Goal: Task Accomplishment & Management: Complete application form

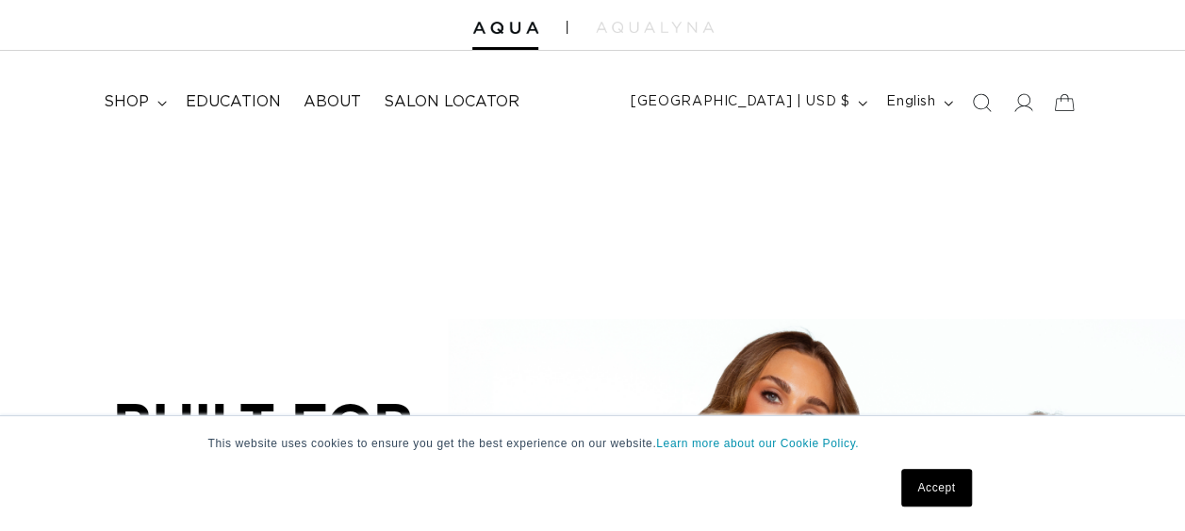
scroll to position [97, 0]
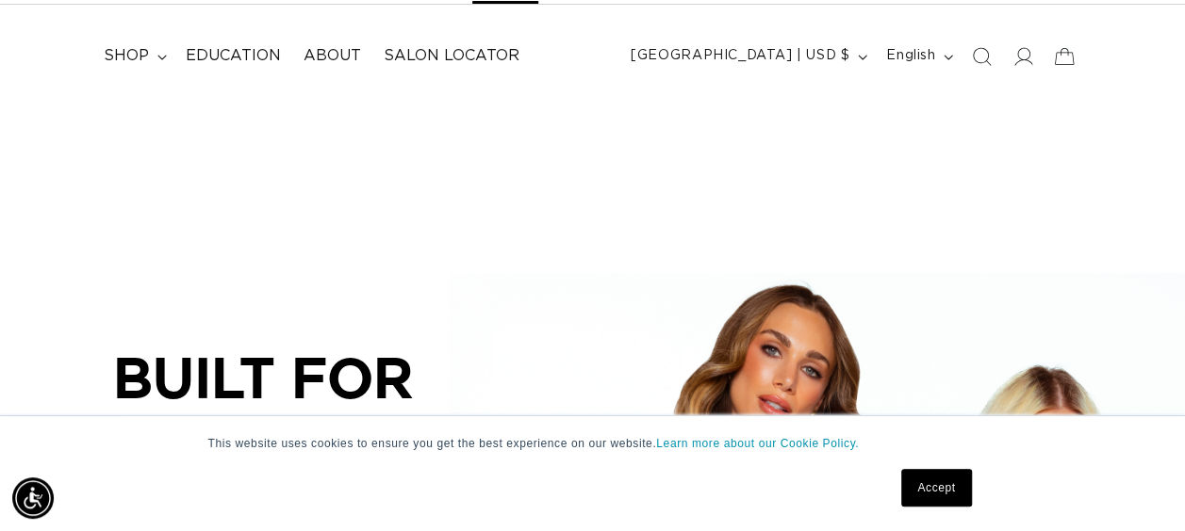
click at [939, 492] on link "Accept" at bounding box center [936, 488] width 70 height 38
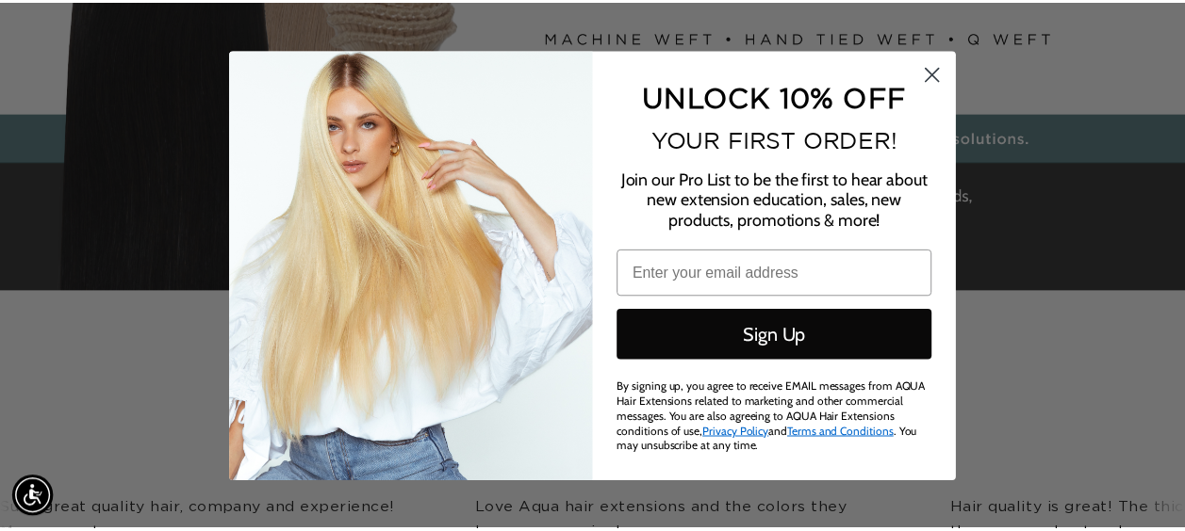
scroll to position [0, 2130]
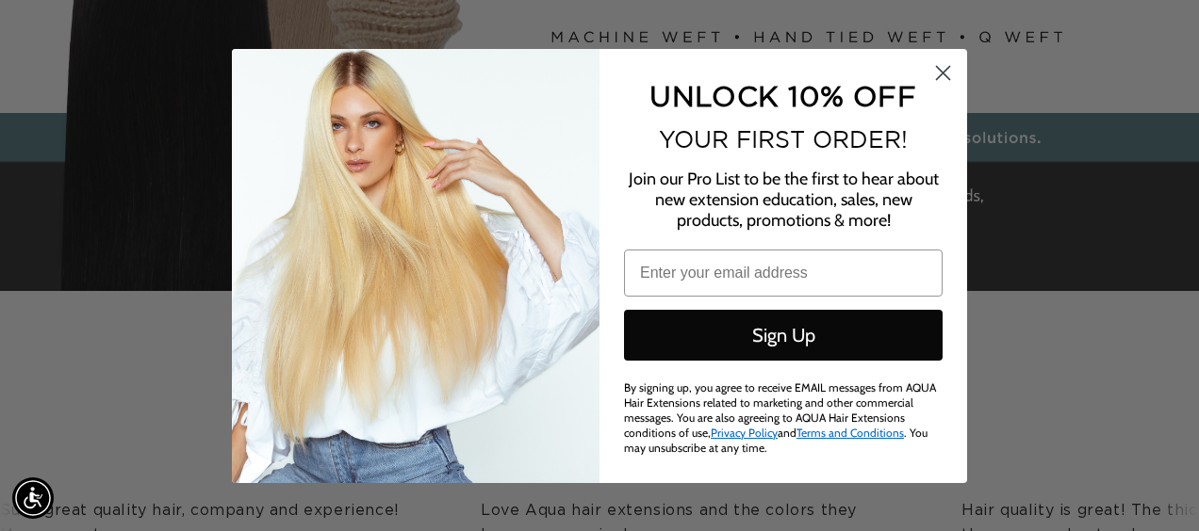
click at [945, 77] on icon "Close dialog" at bounding box center [943, 72] width 13 height 13
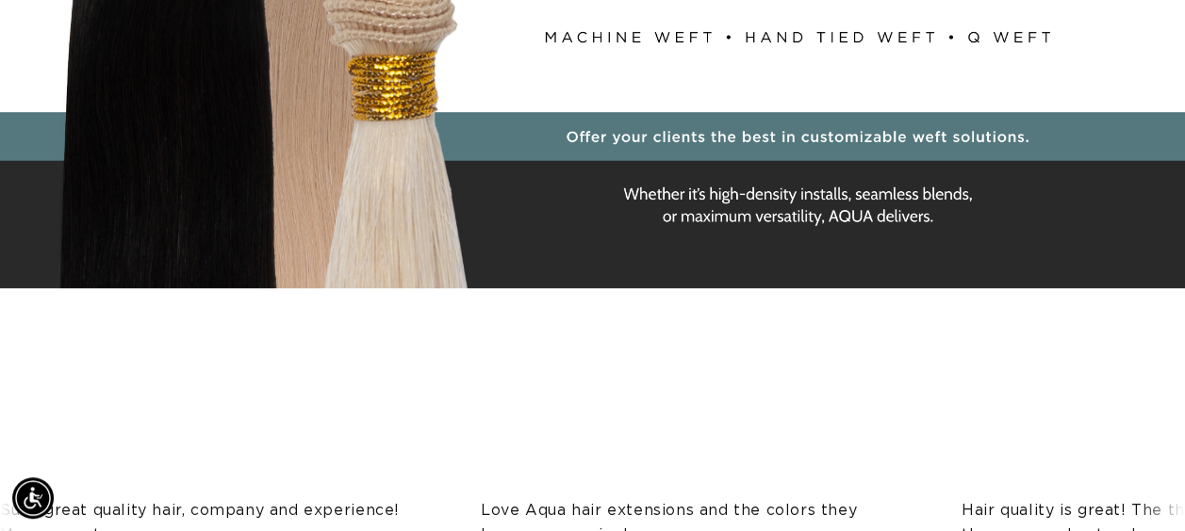
scroll to position [0, 0]
click at [1025, 39] on div "BUILT FOR  PERFORMANCE. TRUSTED BY PROFESSIONALS. Premium hair extensions desig…" at bounding box center [592, 41] width 1185 height 848
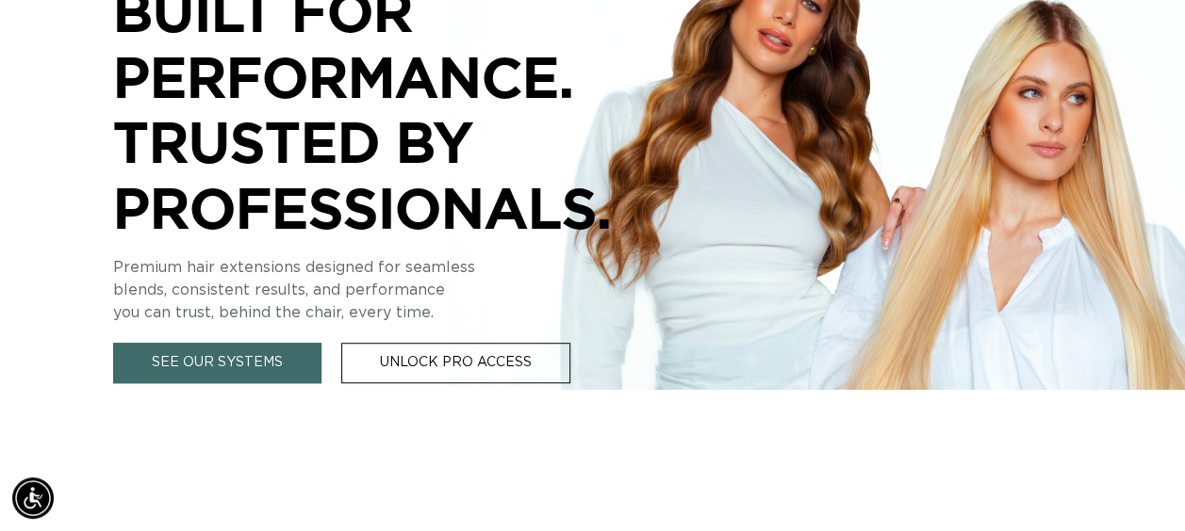
scroll to position [459, 0]
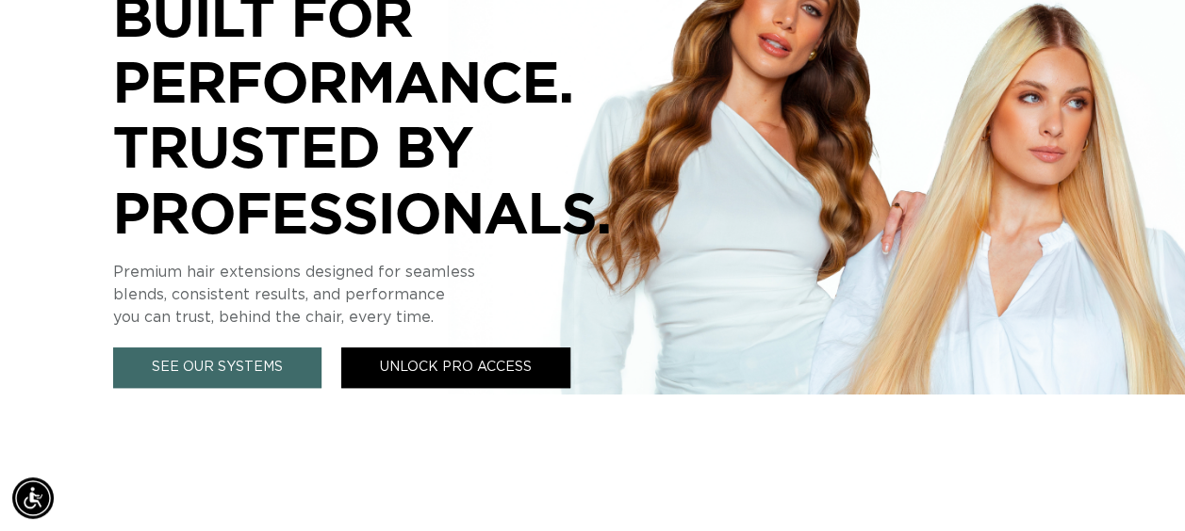
click at [503, 379] on link "Unlock Pro Access" at bounding box center [455, 368] width 229 height 41
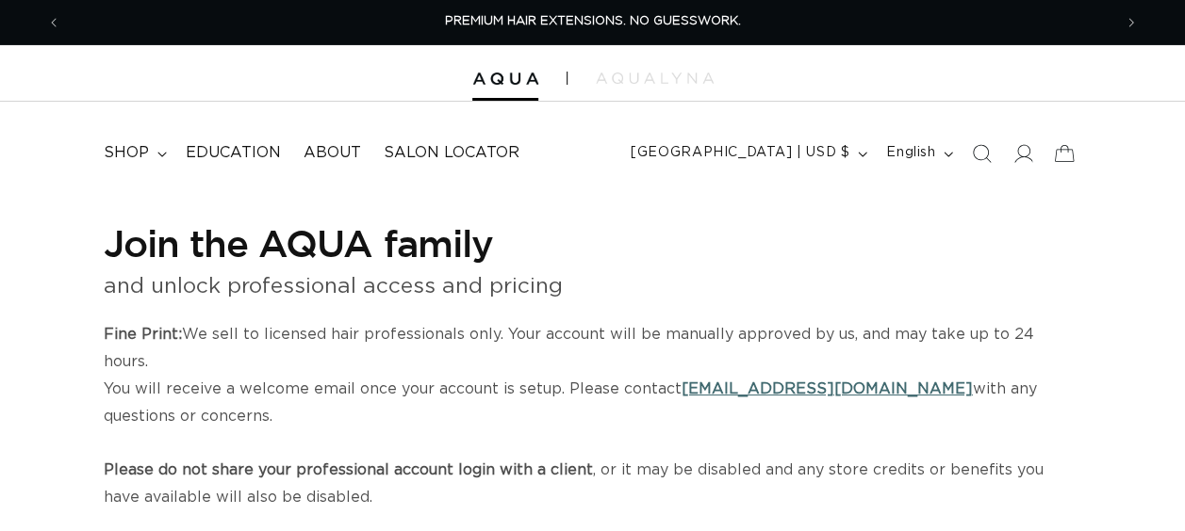
select select "US"
select select "[GEOGRAPHIC_DATA]"
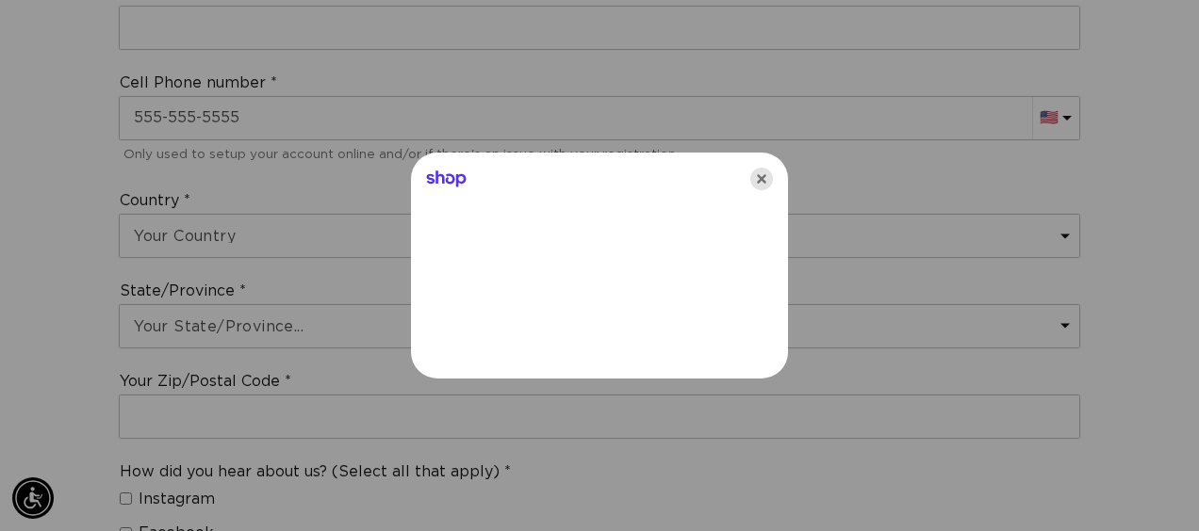
click at [756, 189] on icon "Close" at bounding box center [761, 179] width 23 height 23
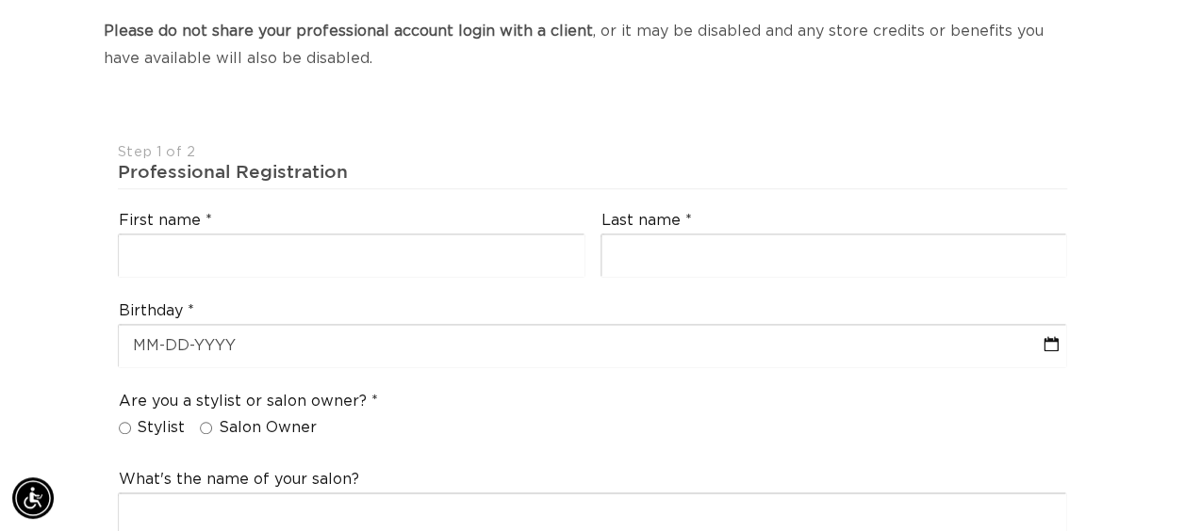
scroll to position [435, 0]
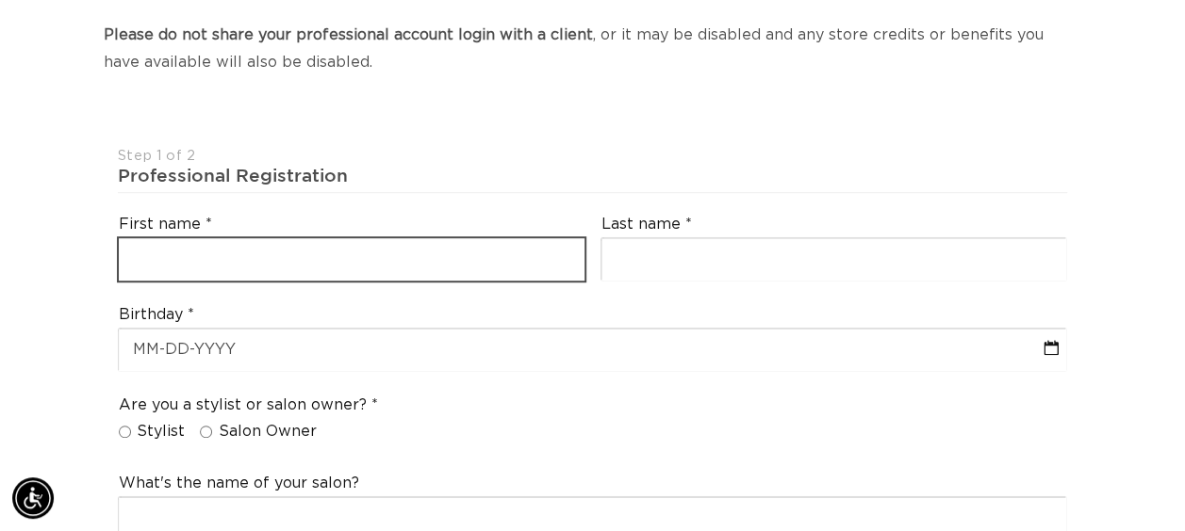
click at [466, 238] on input "text" at bounding box center [352, 259] width 466 height 42
type input "Miranda"
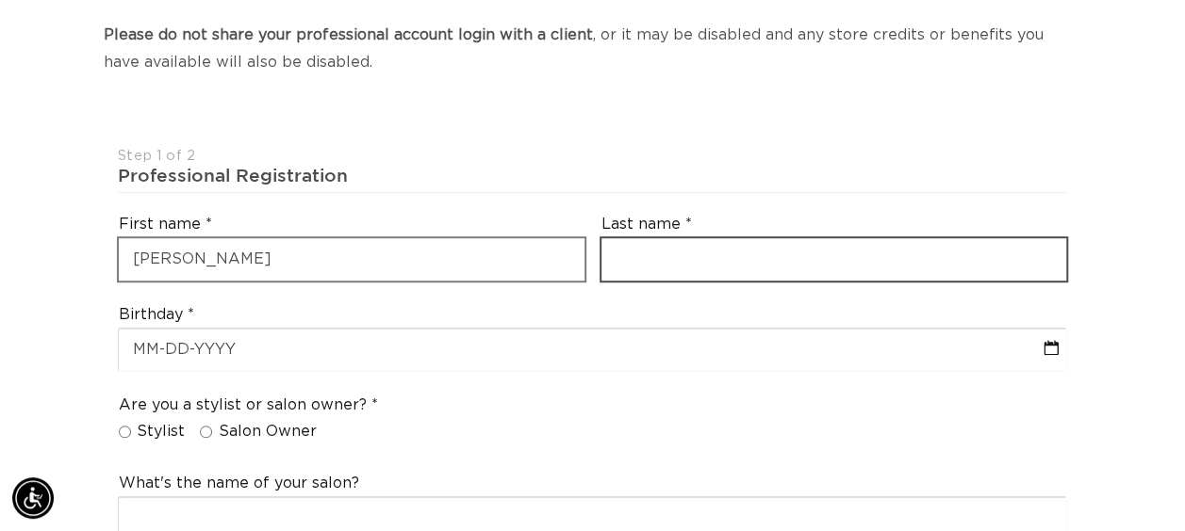
type input "Weedman"
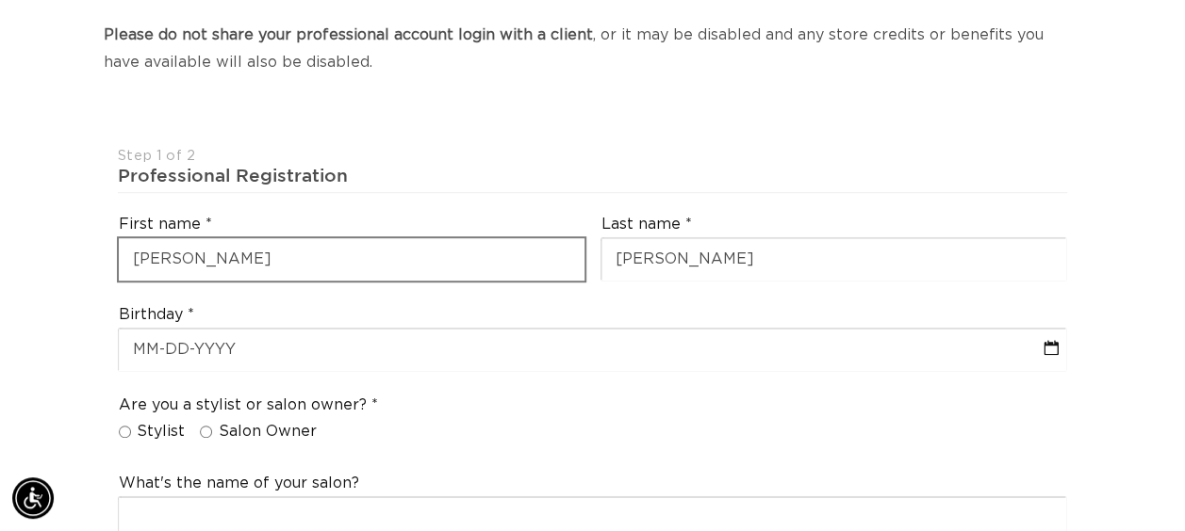
type input "mmweedman@gmail.com"
type input "+1 507 387 5115"
select select "Minnesota"
type input "56001"
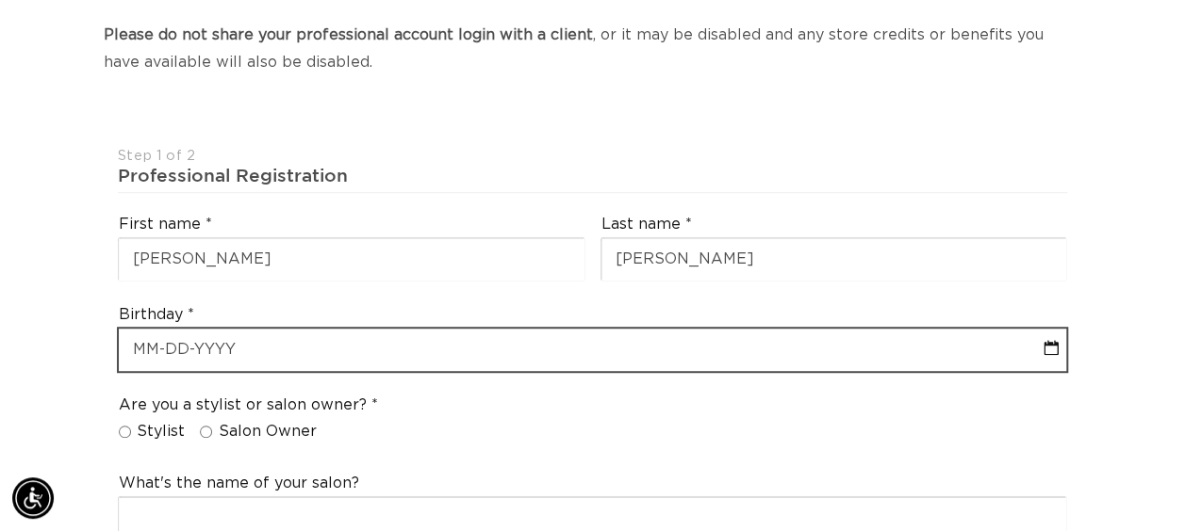
click at [300, 329] on input "text" at bounding box center [593, 350] width 948 height 42
select select "8"
select select "2025"
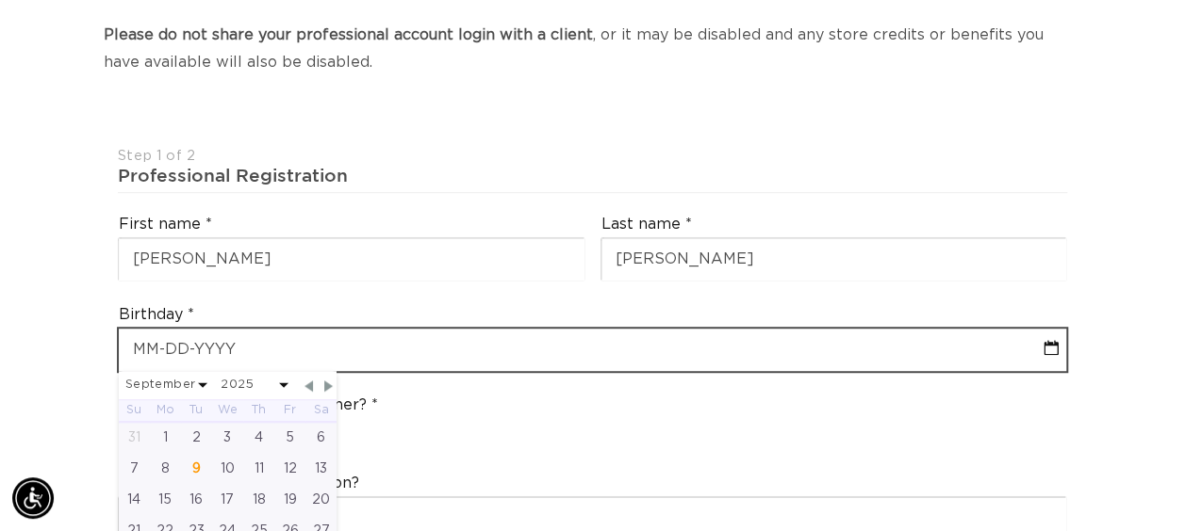
scroll to position [0, 2100]
type input "0"
select select "8"
select select "2025"
type input "08"
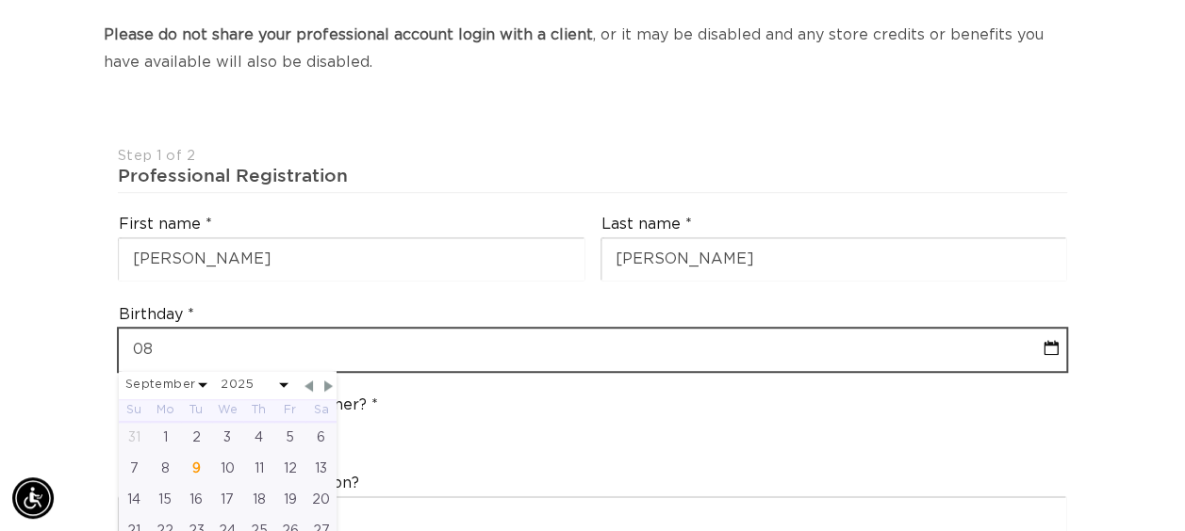
select select "8"
select select "2025"
type input "08/"
select select "8"
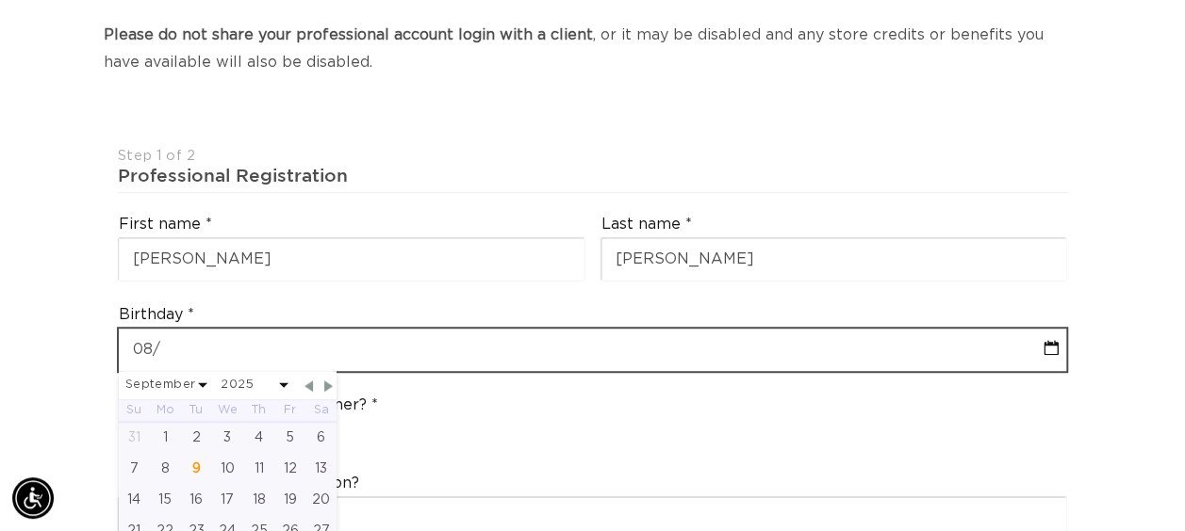
select select "2025"
type input "08/1"
select select "8"
select select "2025"
type input "08/13/"
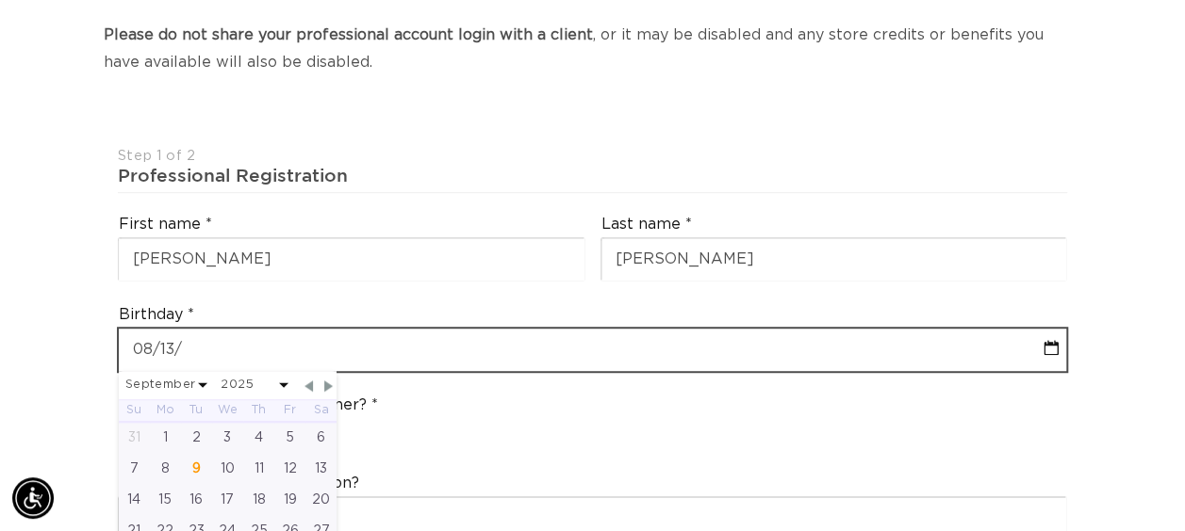
select select "8"
select select "2025"
type input "08/13/1"
select select "8"
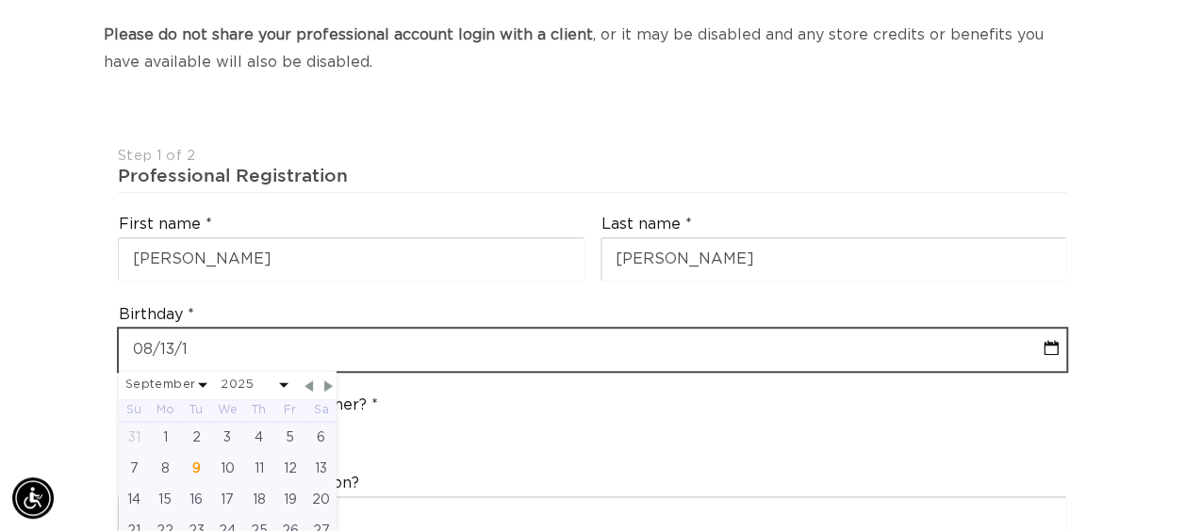
select select "2025"
type input "08/13/19"
select select "8"
select select "2025"
type input "08/13/198"
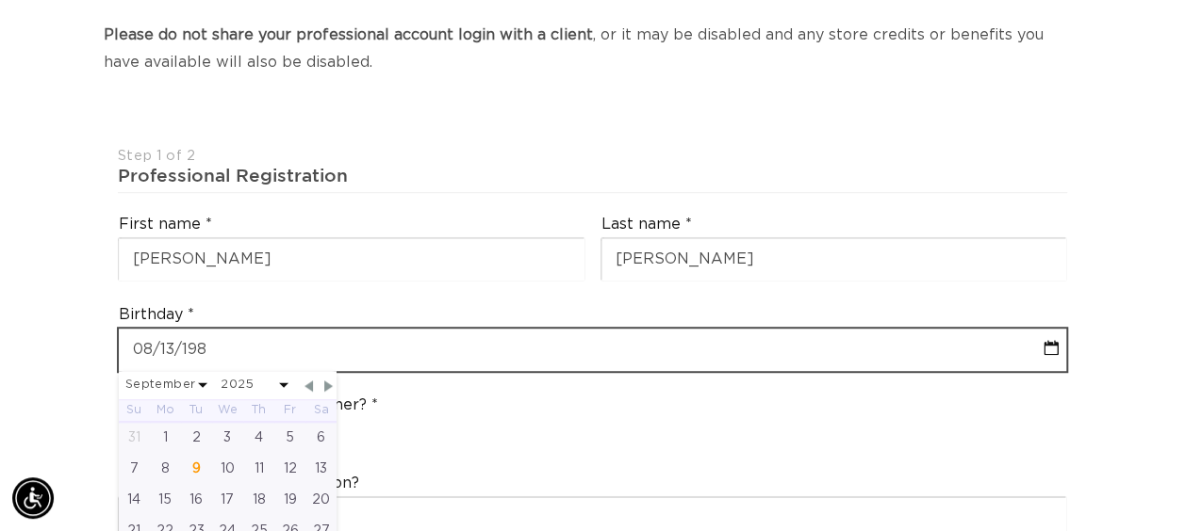
select select "8"
select select "2025"
type input "08-13-1982"
select select "7"
select select "1982"
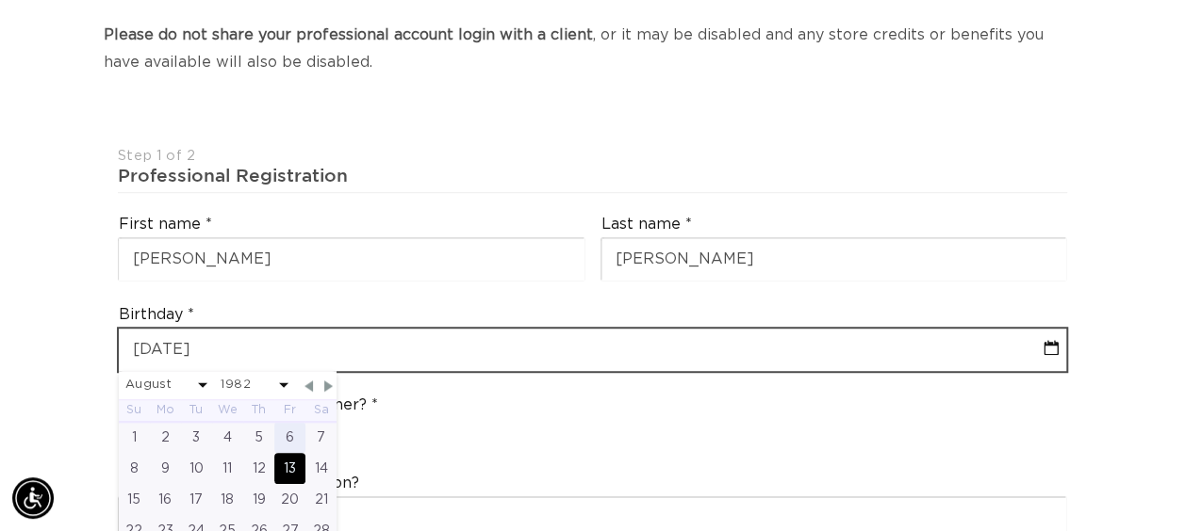
scroll to position [0, 2100]
type input "08-13-1982"
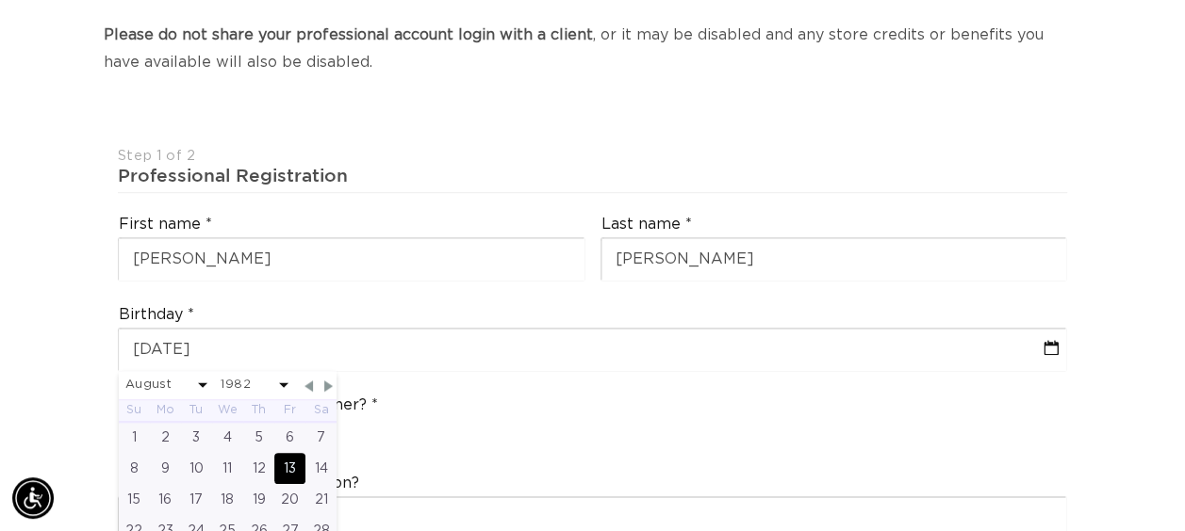
click at [293, 453] on div "13" at bounding box center [289, 468] width 31 height 31
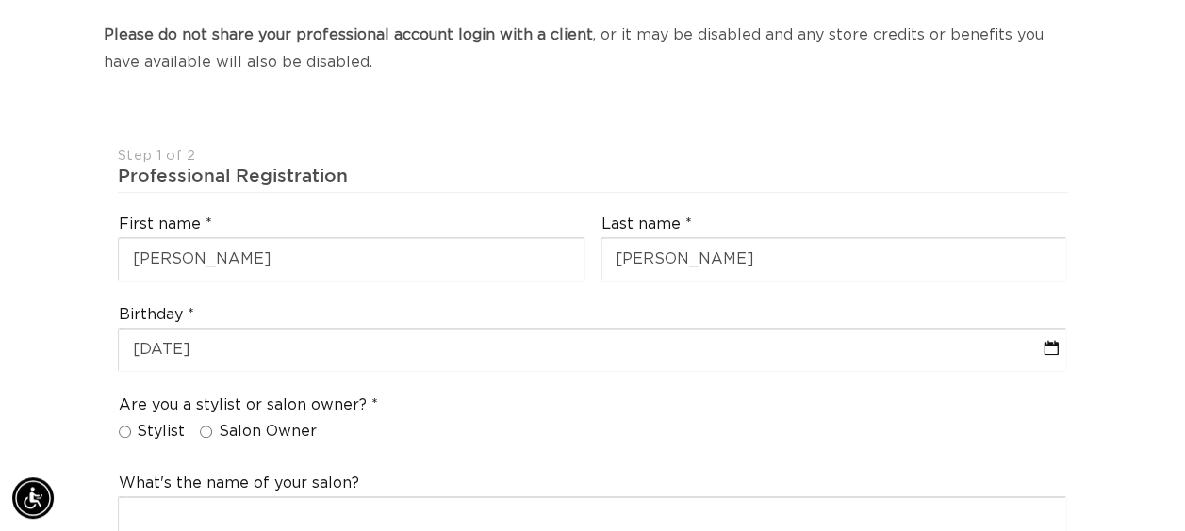
scroll to position [0, 0]
click at [205, 426] on input "Salon Owner" at bounding box center [206, 432] width 12 height 12
radio input "true"
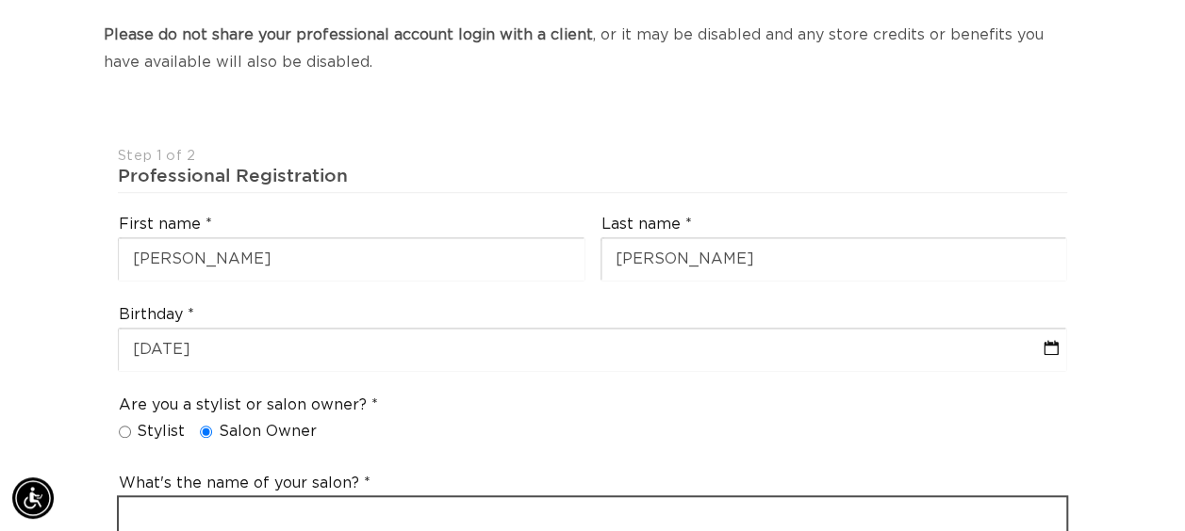
click at [401, 498] on input "text" at bounding box center [593, 519] width 948 height 42
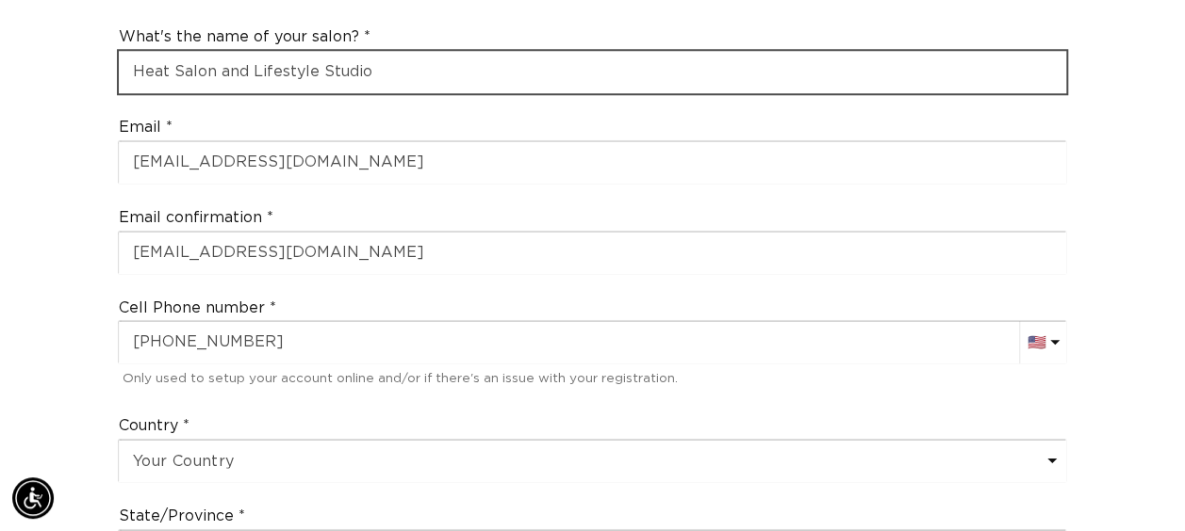
scroll to position [891, 0]
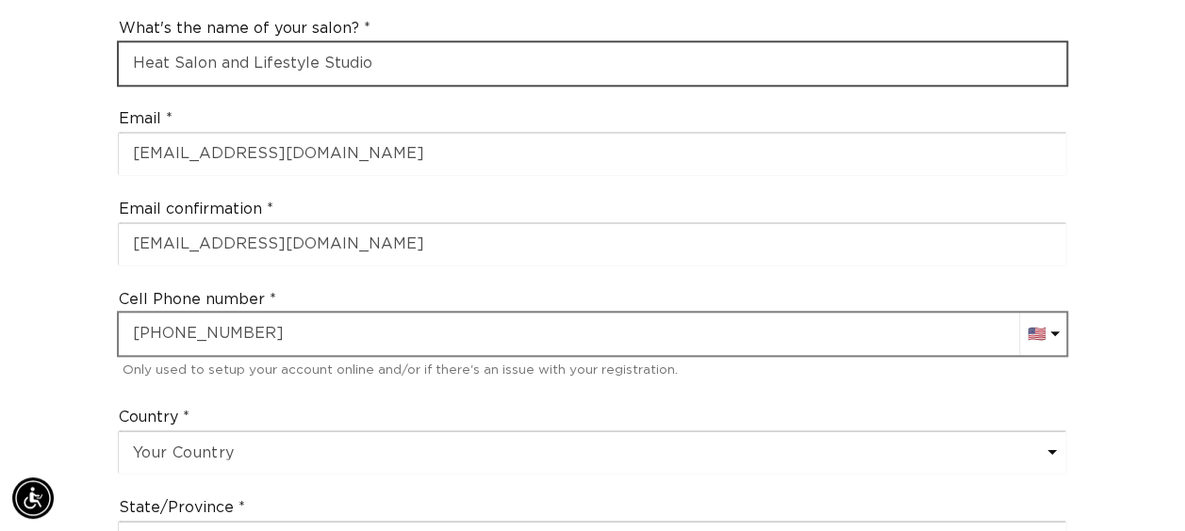
type input "Heat Salon and Lifestyle Studio"
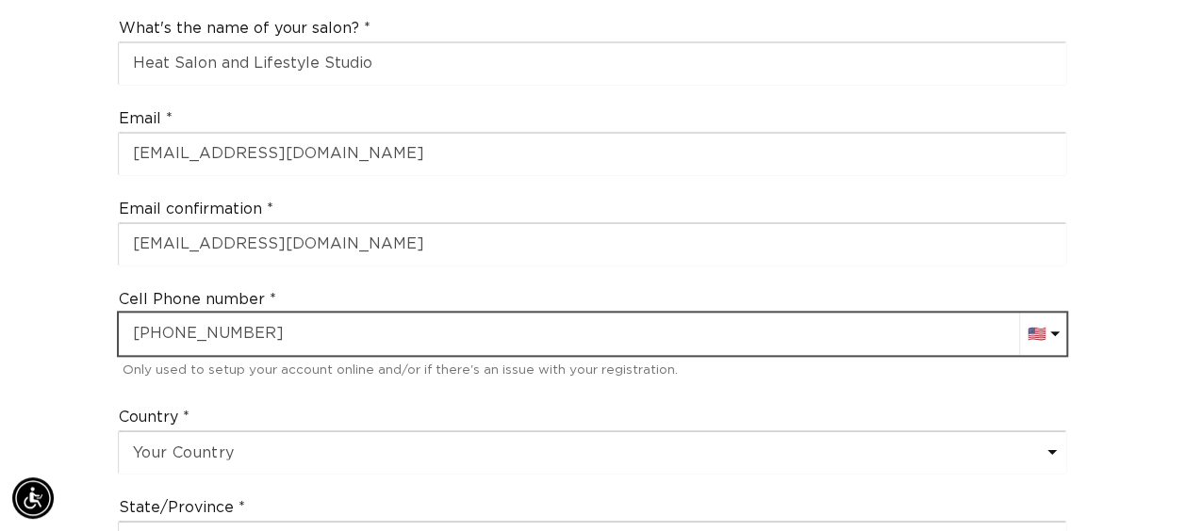
click at [256, 313] on input "+1 507 387 5115" at bounding box center [593, 334] width 948 height 42
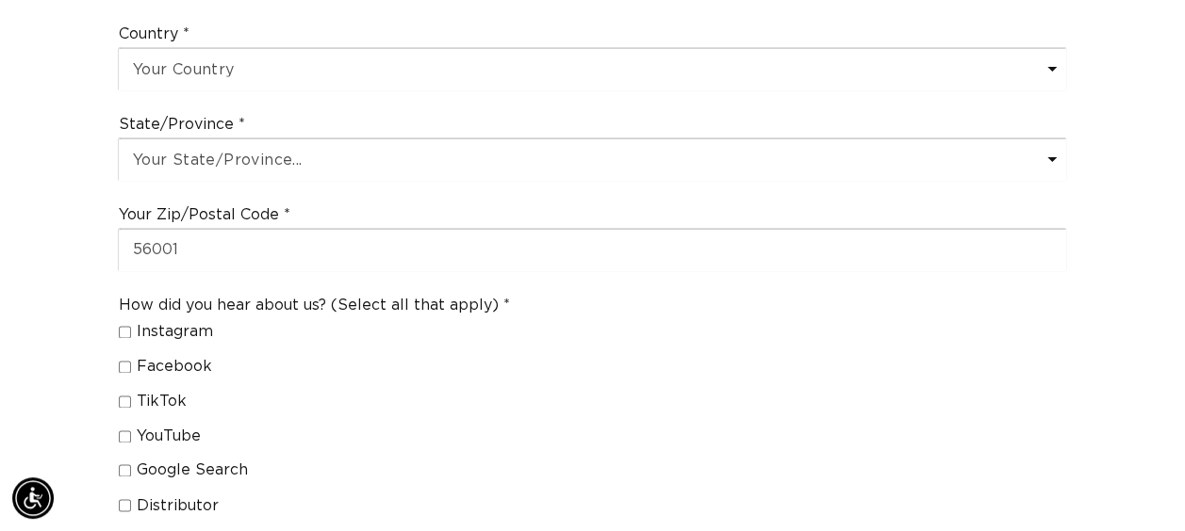
scroll to position [0, 2100]
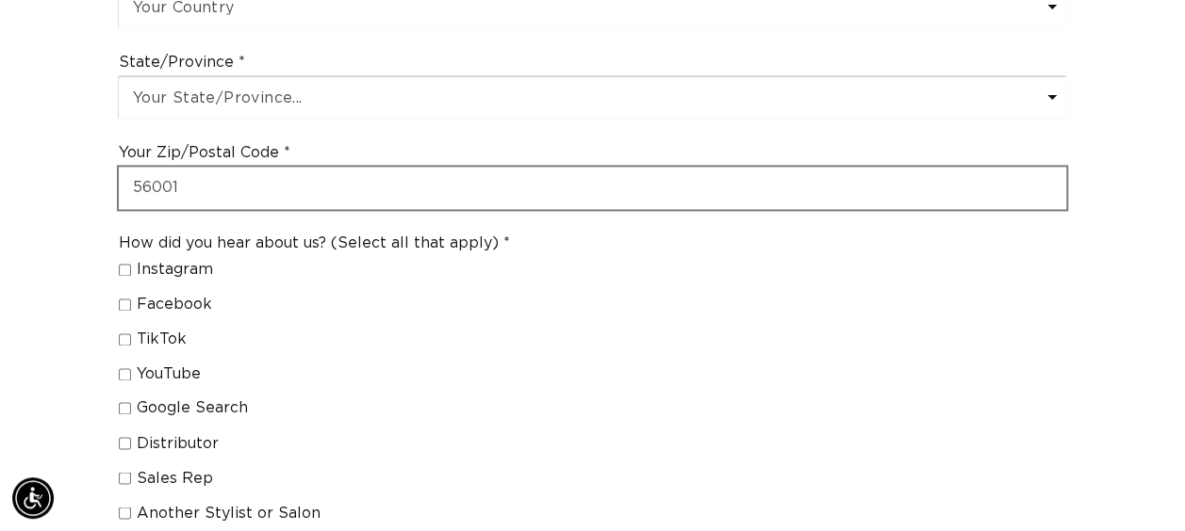
type input "+1 507 317 6087"
click at [193, 167] on input "56001" at bounding box center [593, 188] width 948 height 42
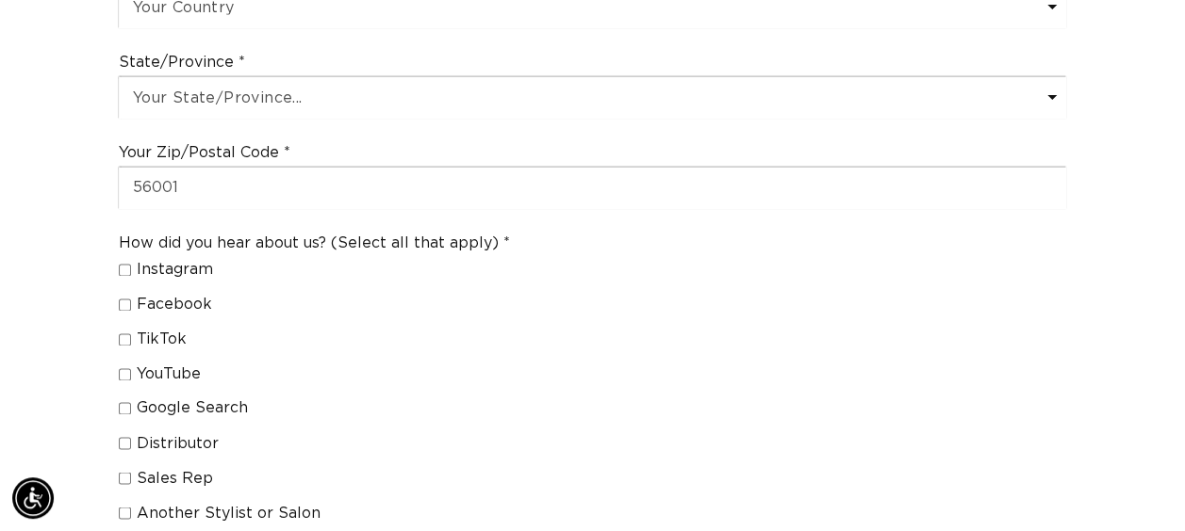
click at [479, 421] on fieldset "How did you hear about us? (Select all that apply) Instagram Facebook TikTok Yo…" at bounding box center [314, 451] width 391 height 435
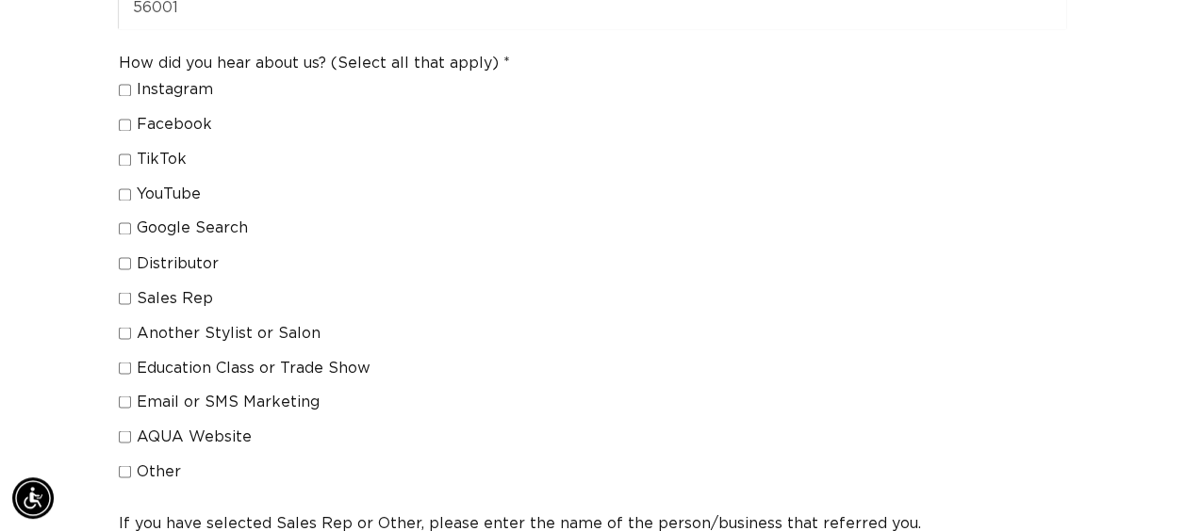
click at [130, 327] on input "Another Stylist or Salon" at bounding box center [125, 333] width 12 height 12
checkbox input "true"
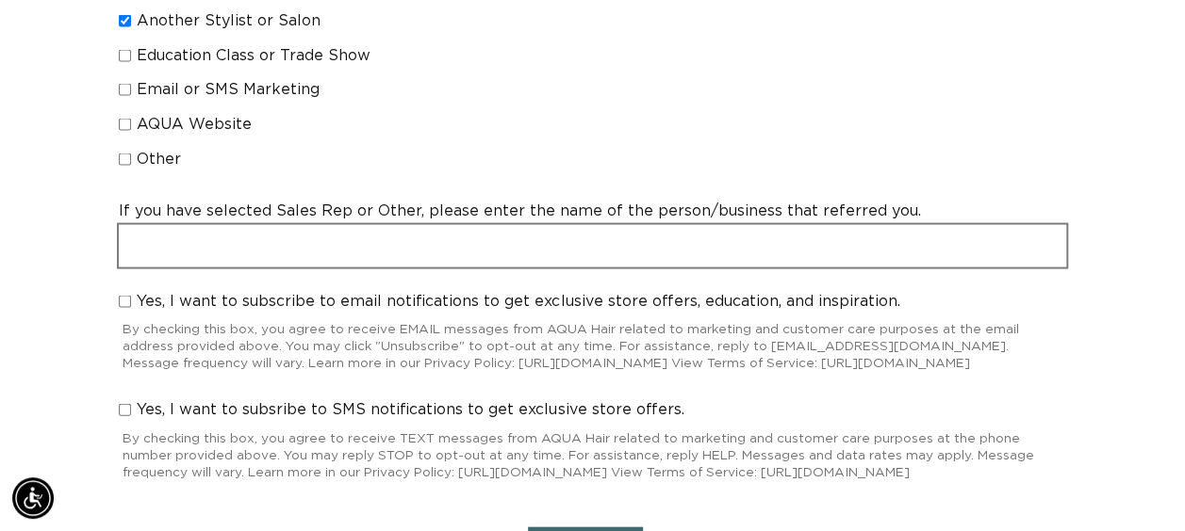
scroll to position [0, 1050]
click at [605, 225] on input "text" at bounding box center [593, 246] width 948 height 42
type input "Pure Salon"
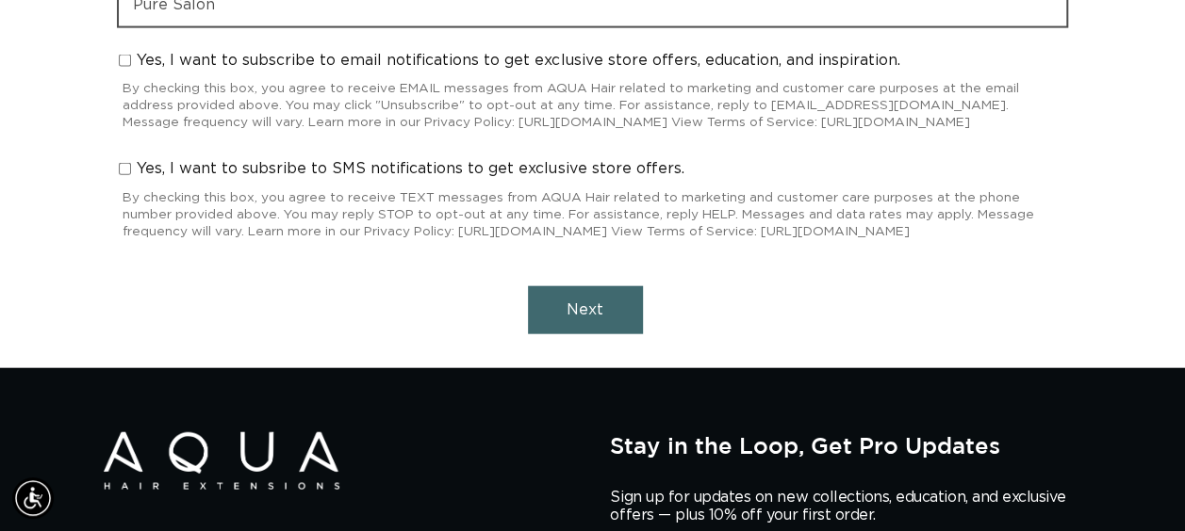
scroll to position [2084, 0]
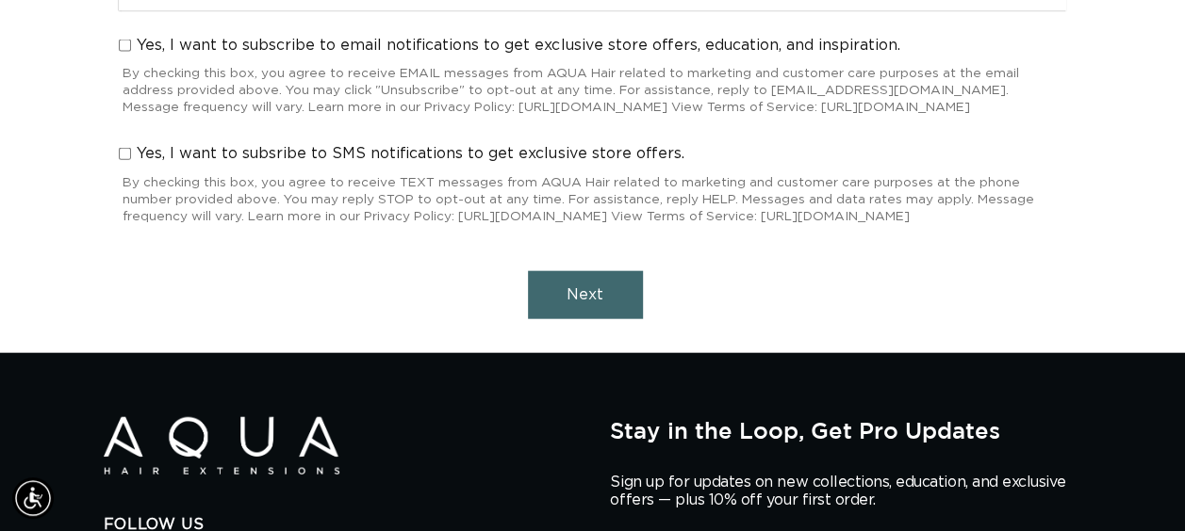
click at [600, 300] on span "Next" at bounding box center [584, 294] width 37 height 15
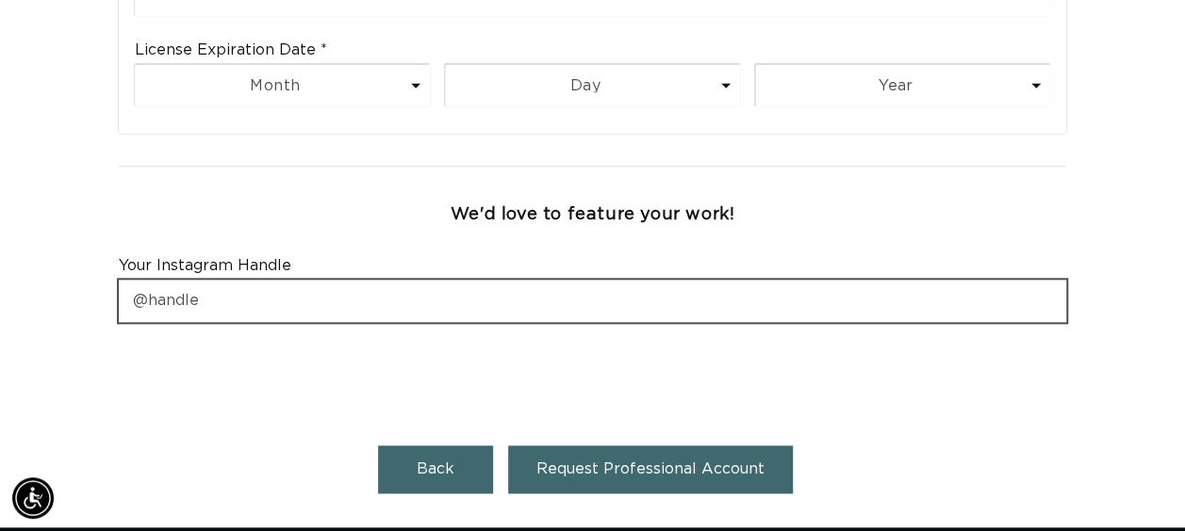
click at [1011, 280] on input "text" at bounding box center [593, 301] width 948 height 42
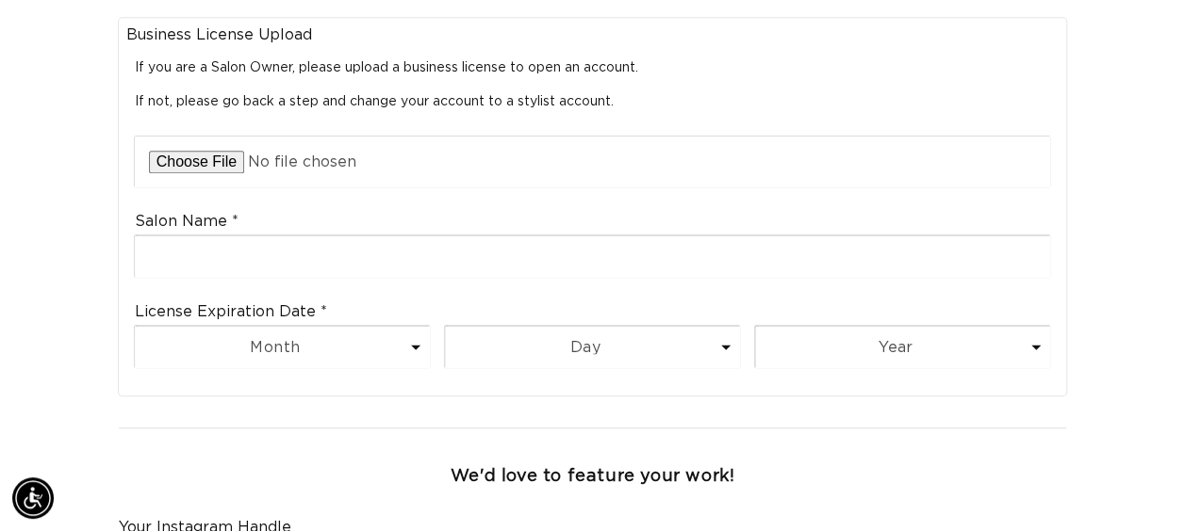
scroll to position [0, 1050]
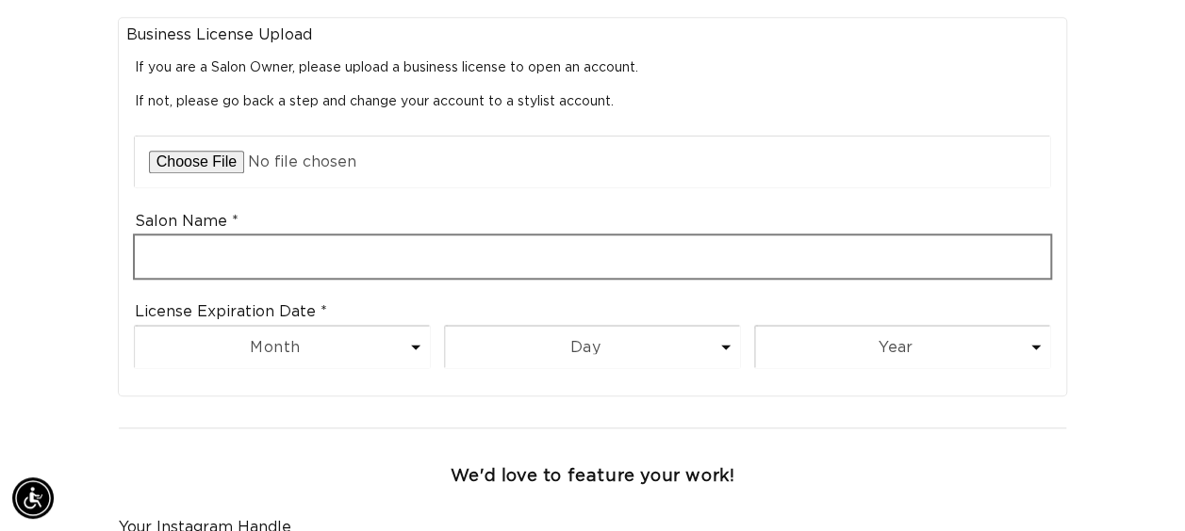
type input "@heat_the_studio"
click at [377, 237] on input "text" at bounding box center [593, 257] width 916 height 42
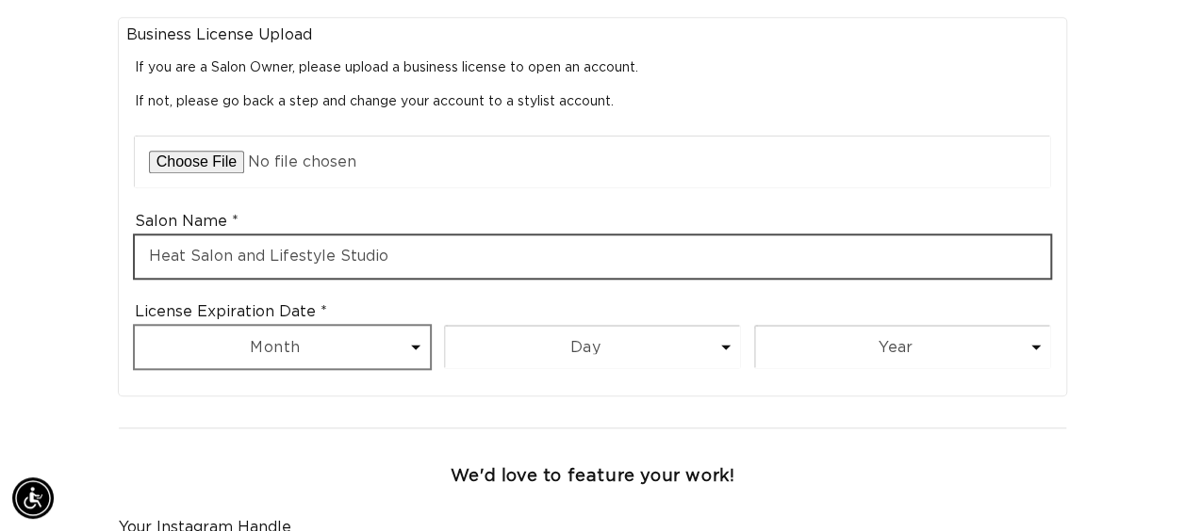
type input "Heat Salon and Lifestyle Studio"
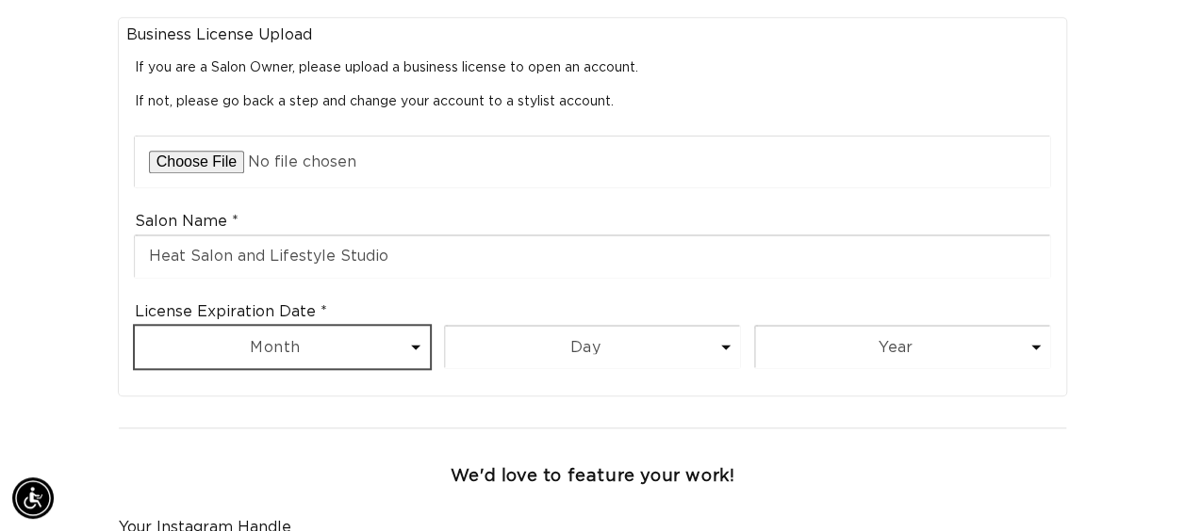
click at [406, 328] on select "Month 1 2 3 4 5 6 7 8 9 10 11 12" at bounding box center [282, 347] width 295 height 42
select select "7"
click at [135, 326] on select "Month 1 2 3 4 5 6 7 8 9 10 11 12" at bounding box center [282, 347] width 295 height 42
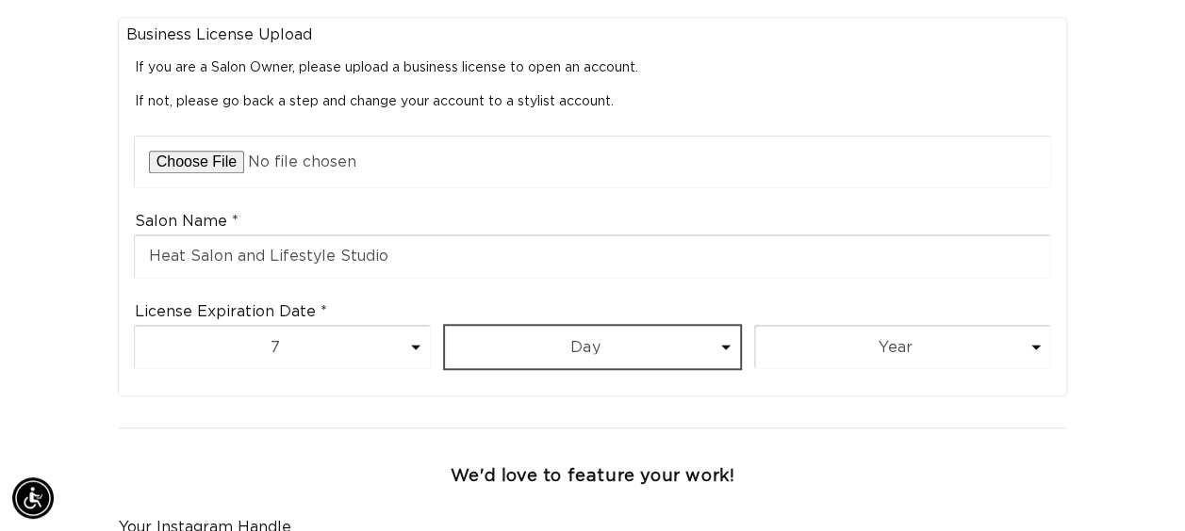
click at [583, 330] on select "Day 1 2 3 4 5 6 7 8 9 10 11 12 13 14 15 16 17 18 19 20 21 22 23 24 25 26 27 28 …" at bounding box center [592, 347] width 295 height 42
select select "31"
click at [445, 326] on select "Day 1 2 3 4 5 6 7 8 9 10 11 12 13 14 15 16 17 18 19 20 21 22 23 24 25 26 27 28 …" at bounding box center [592, 347] width 295 height 42
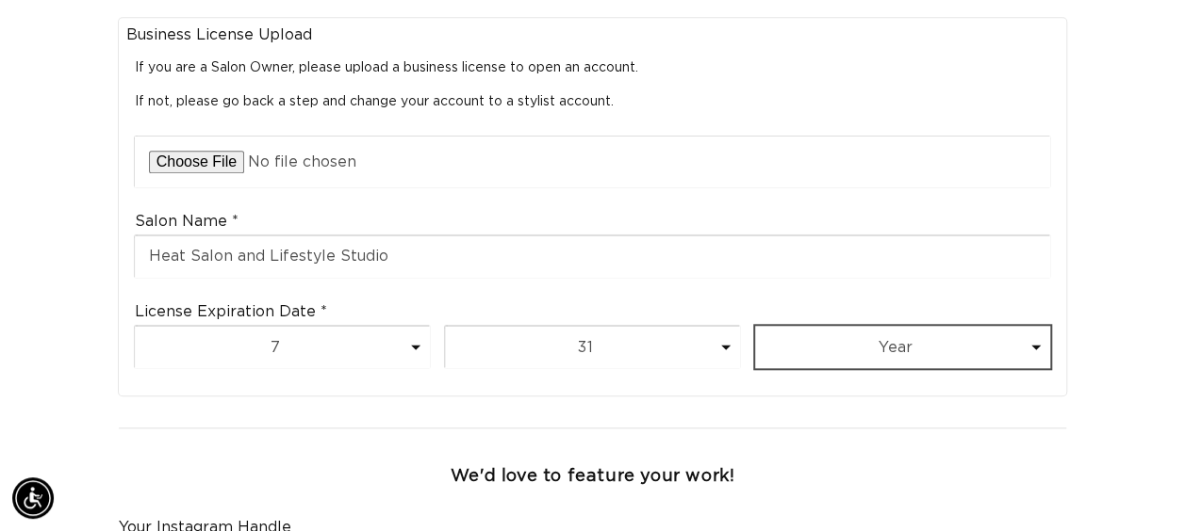
click at [914, 326] on select "Year 2025 2026 2027 2028 2029 2030 2031 2032 2033 2034 2035 2036 2037 2038 2039…" at bounding box center [902, 347] width 295 height 42
select select "2027"
click at [755, 326] on select "Year 2025 2026 2027 2028 2029 2030 2031 2032 2033 2034 2035 2036 2037 2038 2039…" at bounding box center [902, 347] width 295 height 42
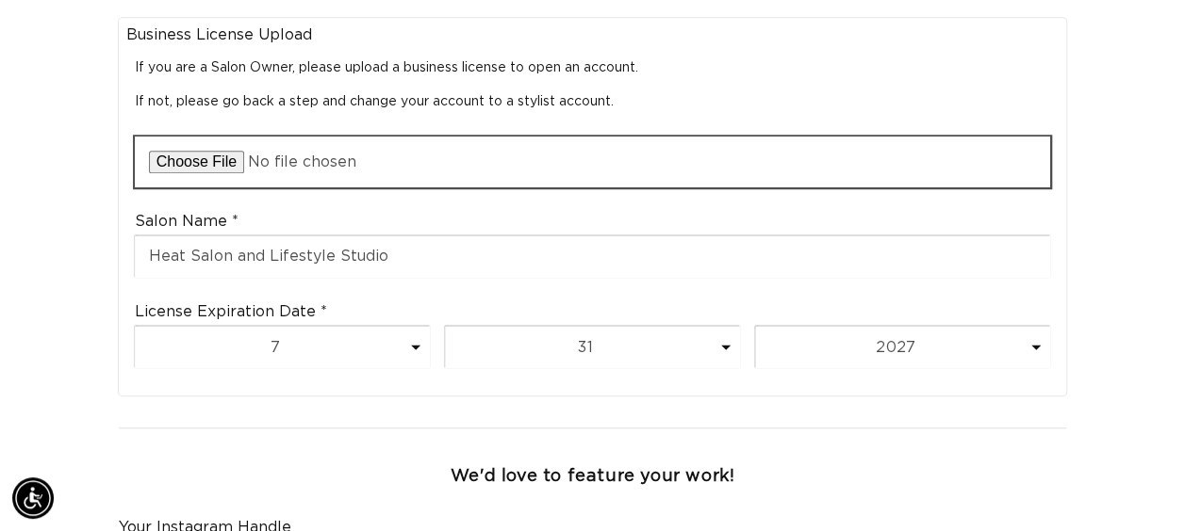
click at [224, 137] on input "file" at bounding box center [593, 162] width 916 height 51
type input "C:\fakepath\IMG_6345.jpeg"
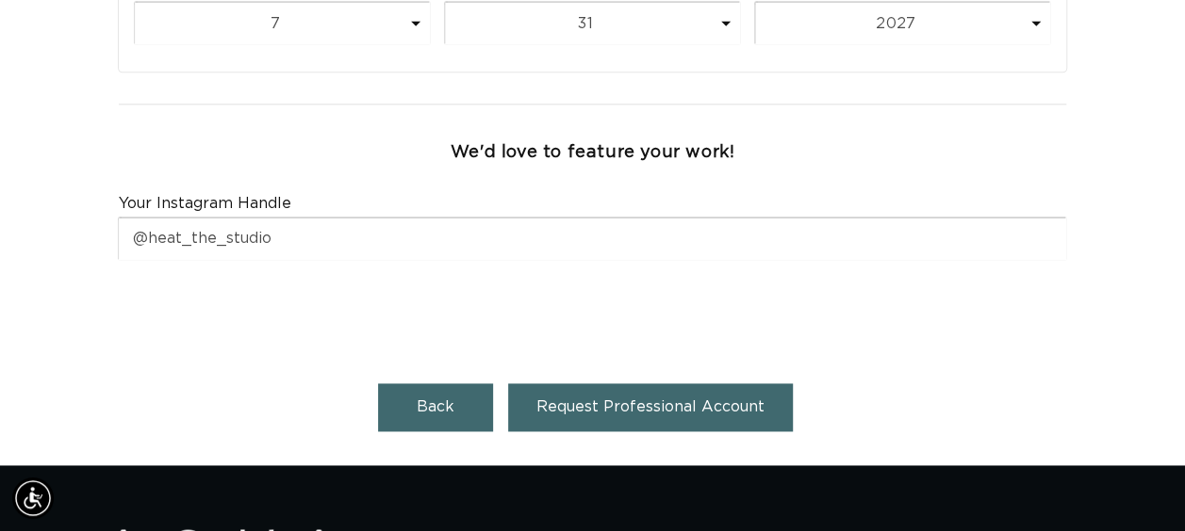
scroll to position [0, 1050]
click at [662, 400] on span "Request Professional Account" at bounding box center [650, 407] width 228 height 15
